Goal: Task Accomplishment & Management: Manage account settings

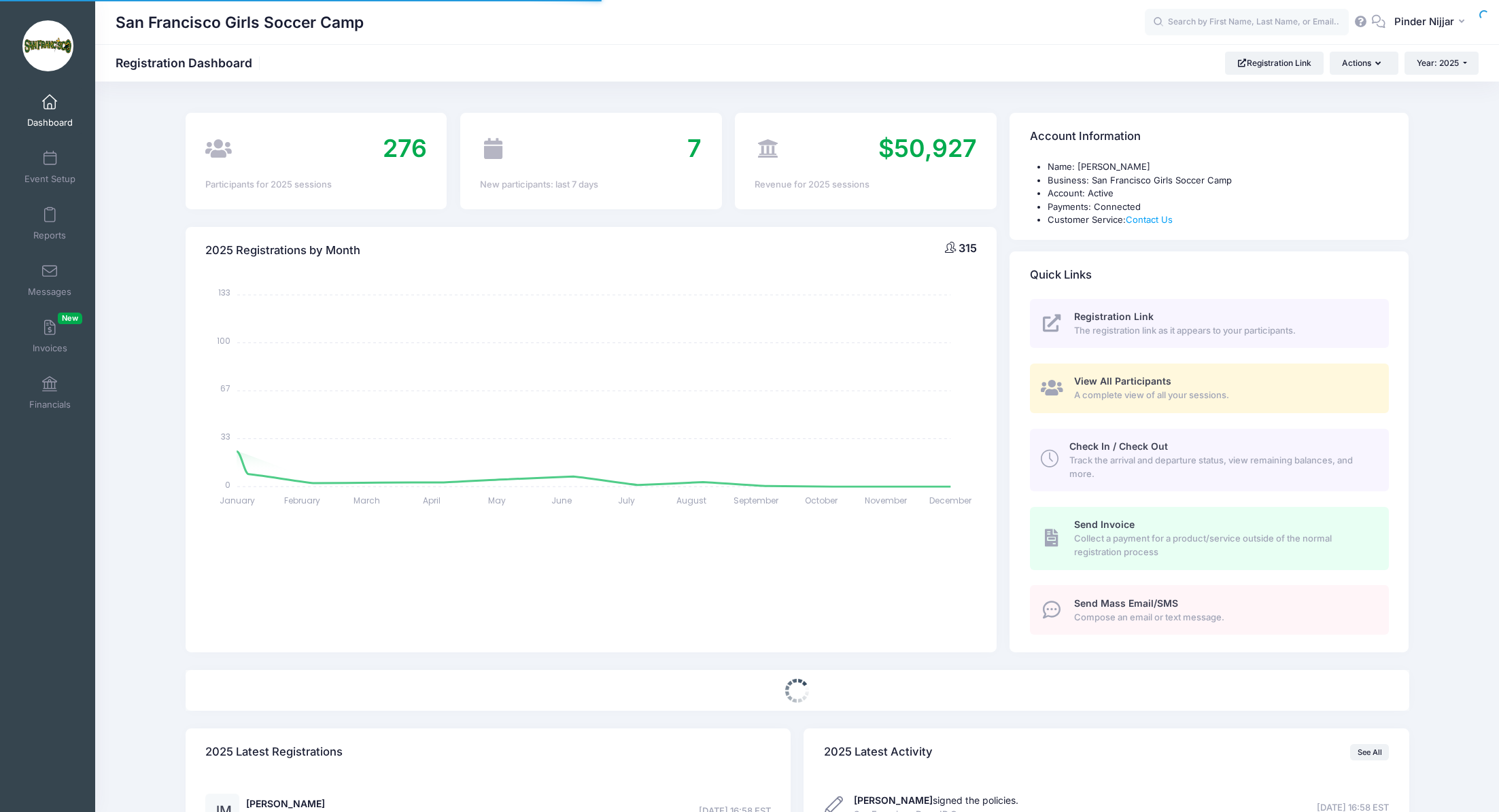
select select
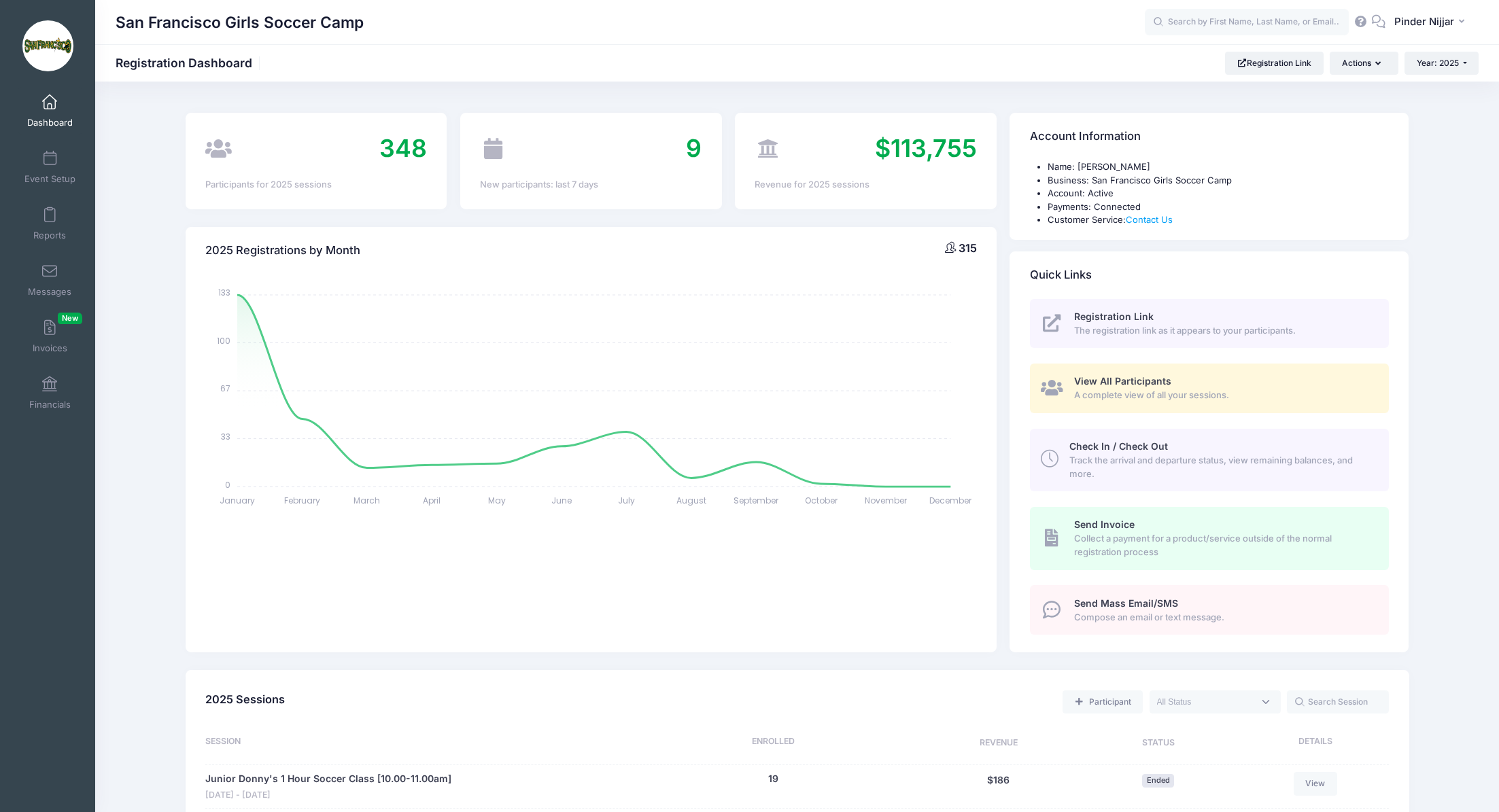
scroll to position [1077, 0]
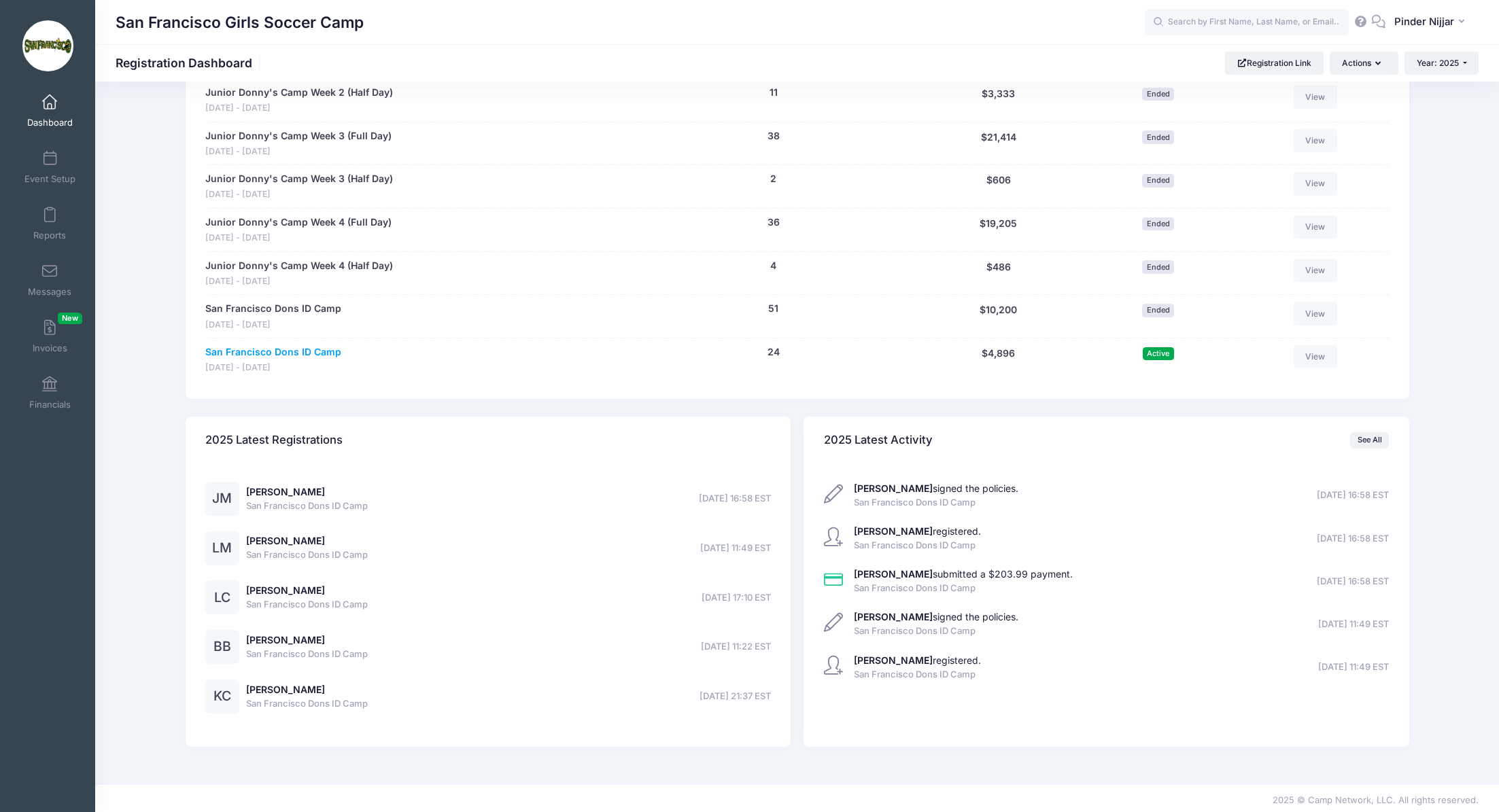
click at [316, 349] on link "San Francisco Dons ID Camp" at bounding box center [274, 352] width 136 height 14
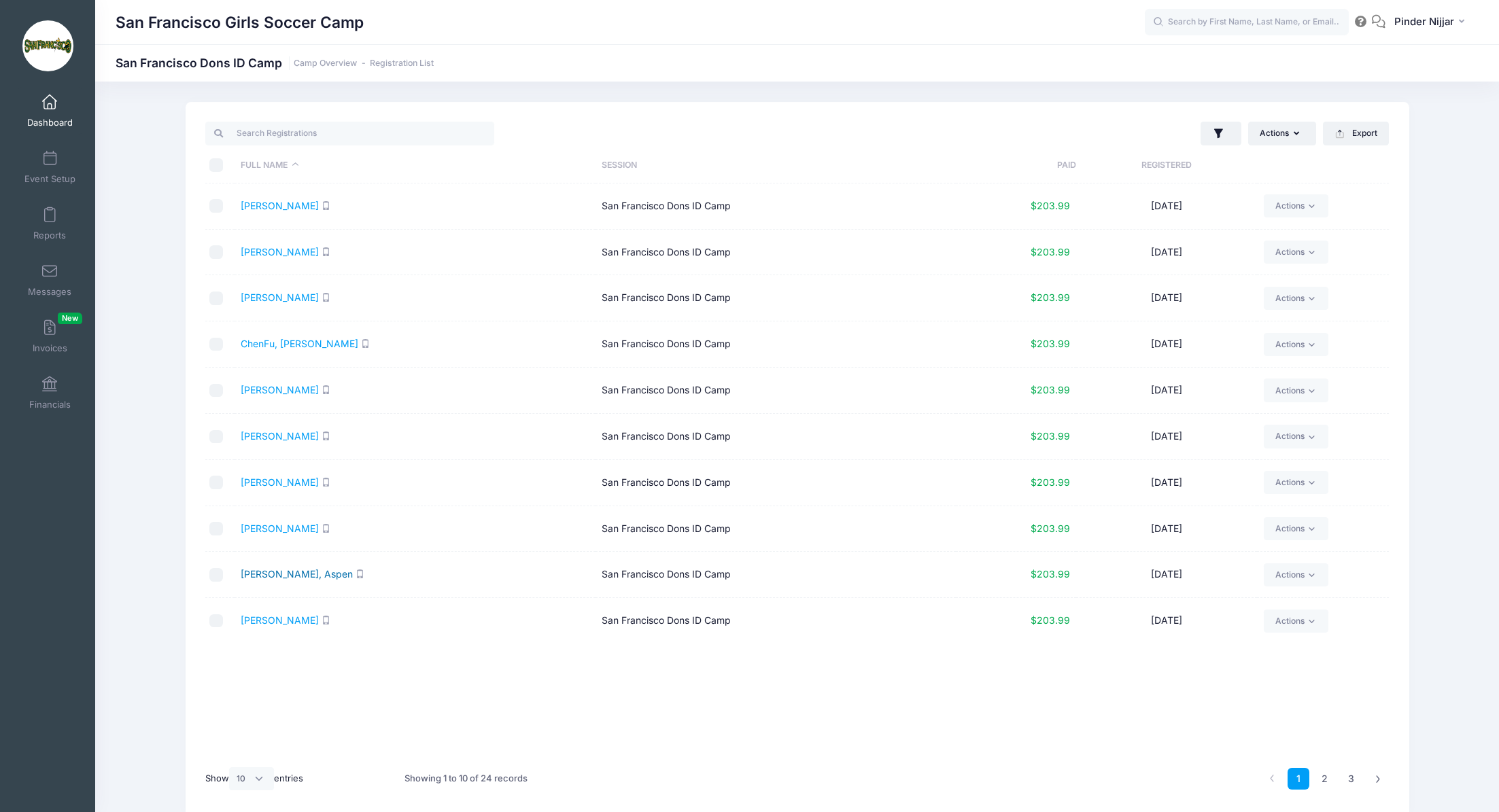
scroll to position [57, 0]
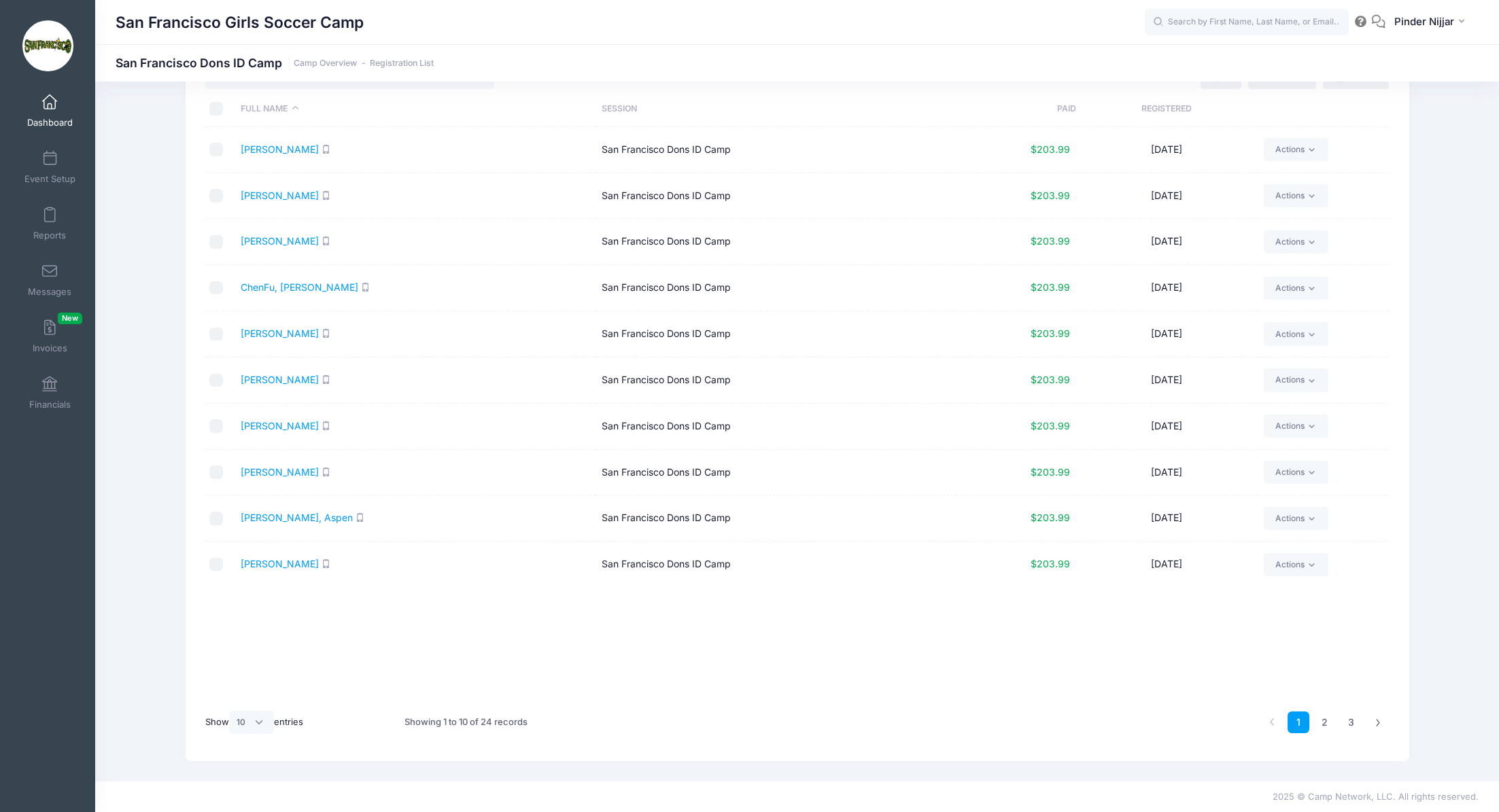
click at [245, 736] on div "Show All 10 25 50 entries" at bounding box center [254, 723] width 98 height 41
click at [246, 725] on select "All 10 25 50" at bounding box center [251, 722] width 45 height 23
select select "25"
click at [231, 711] on select "All 10 25 50" at bounding box center [251, 722] width 45 height 23
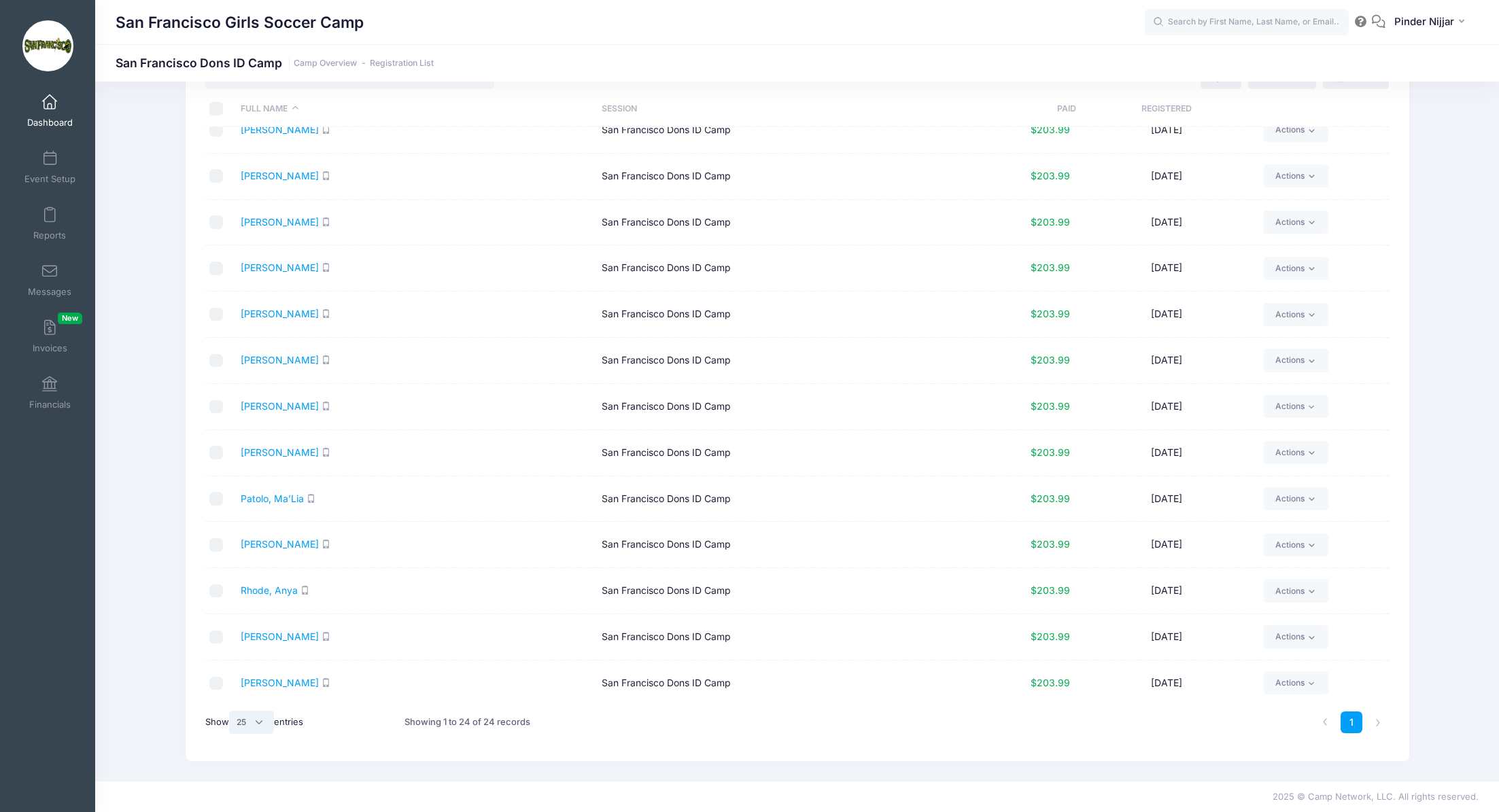
scroll to position [0, 0]
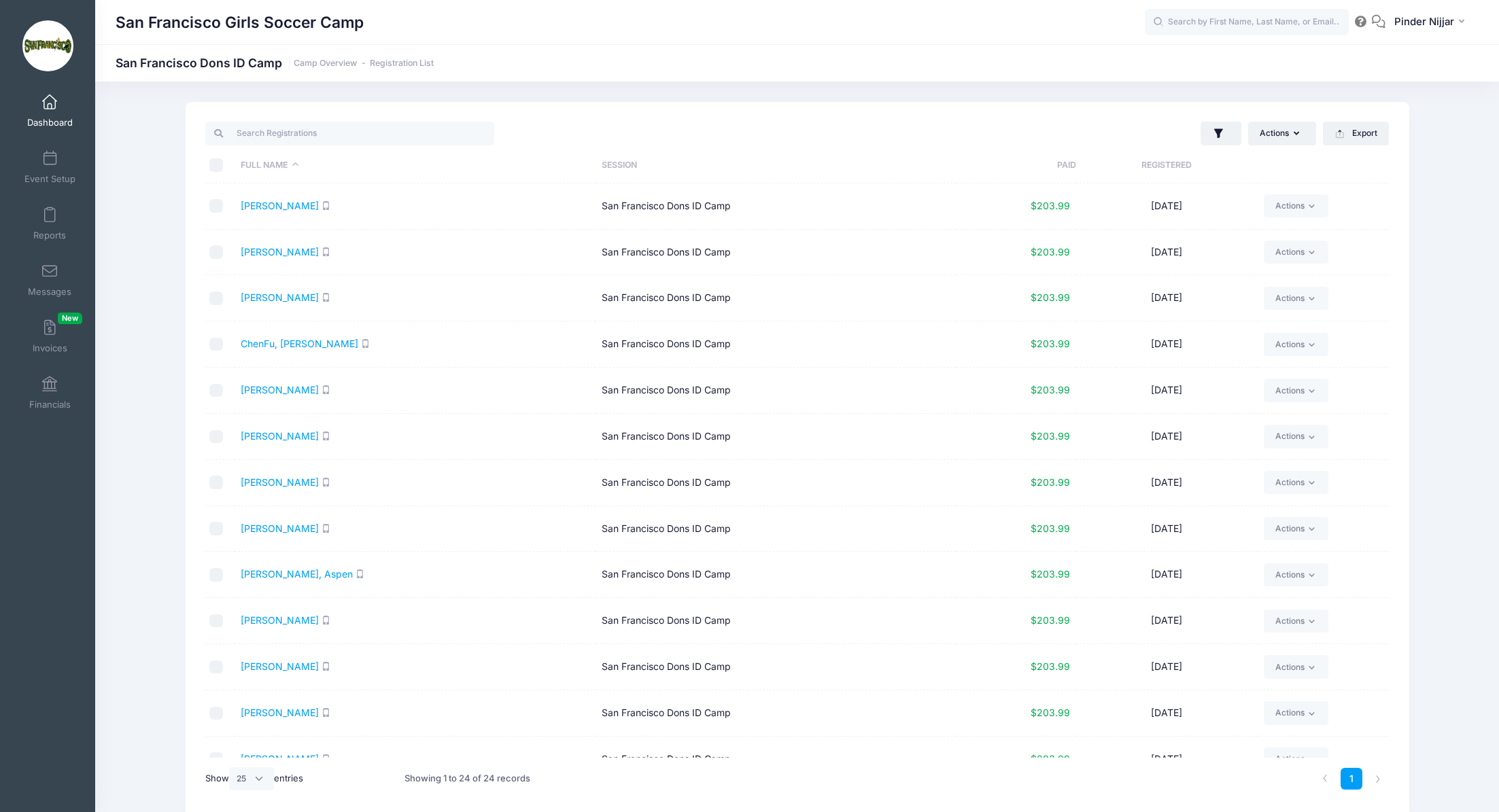
click at [57, 113] on link "Dashboard" at bounding box center [49, 110] width 64 height 48
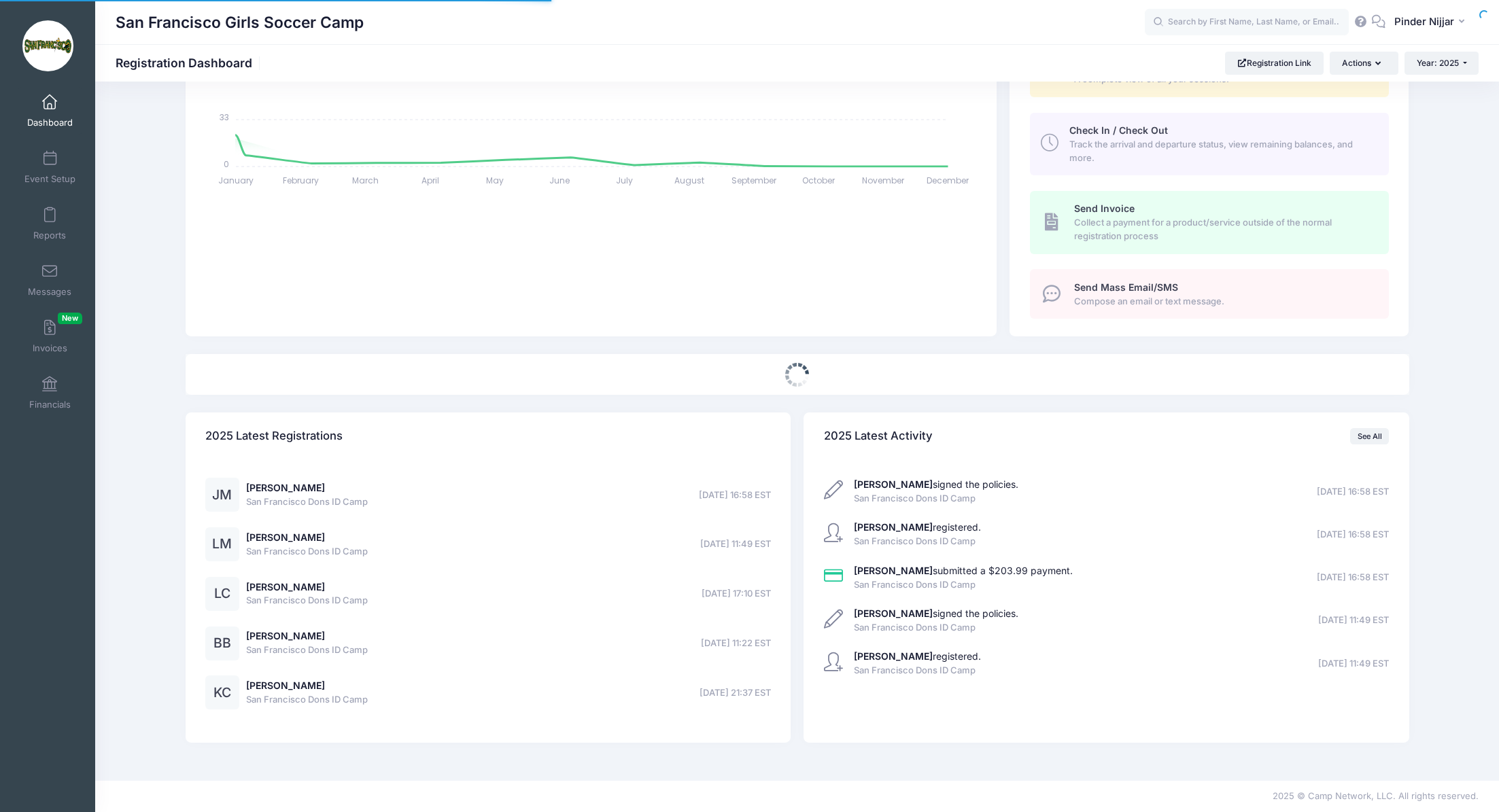
select select
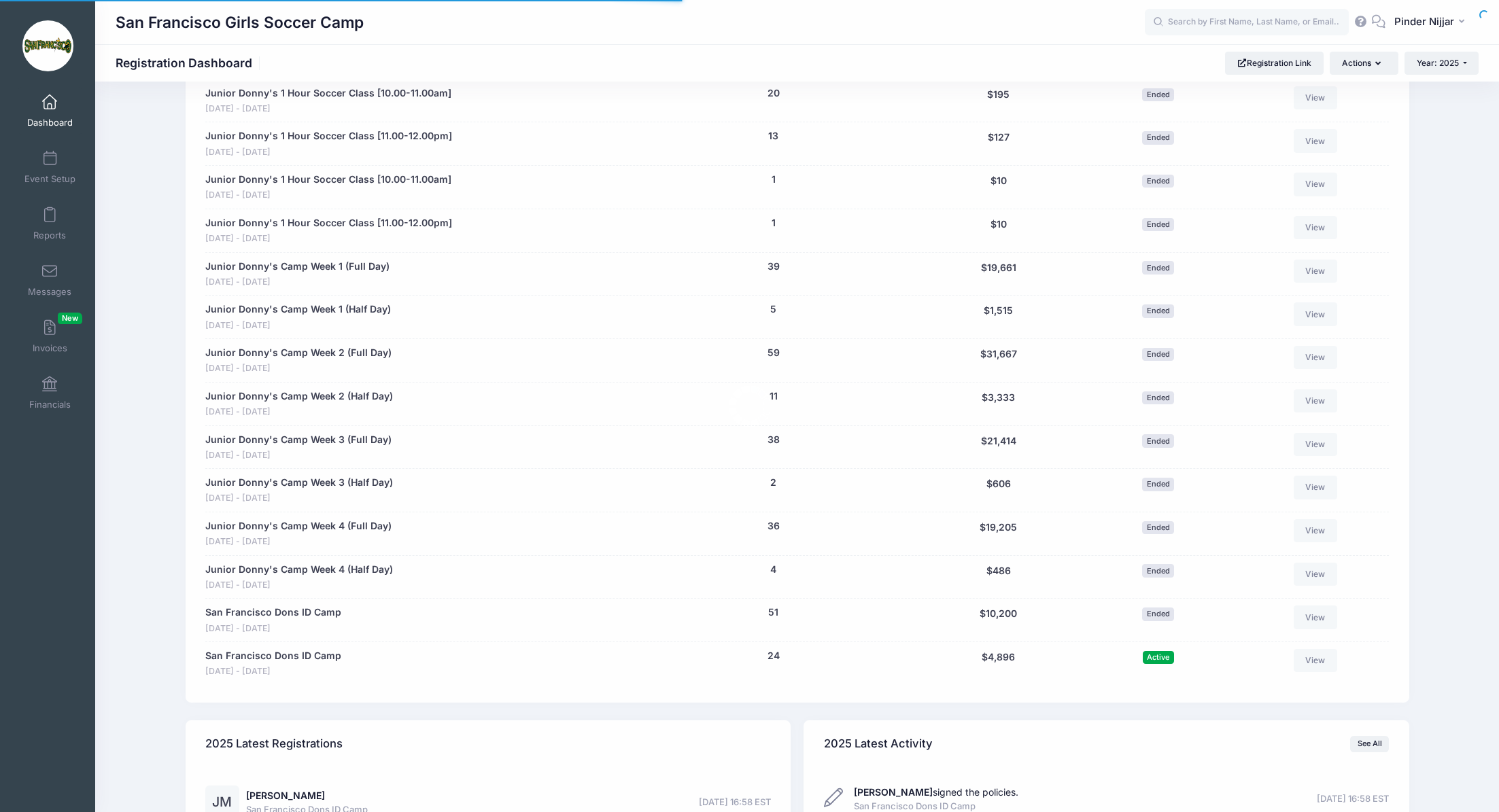
scroll to position [1077, 0]
